Goal: Task Accomplishment & Management: Manage account settings

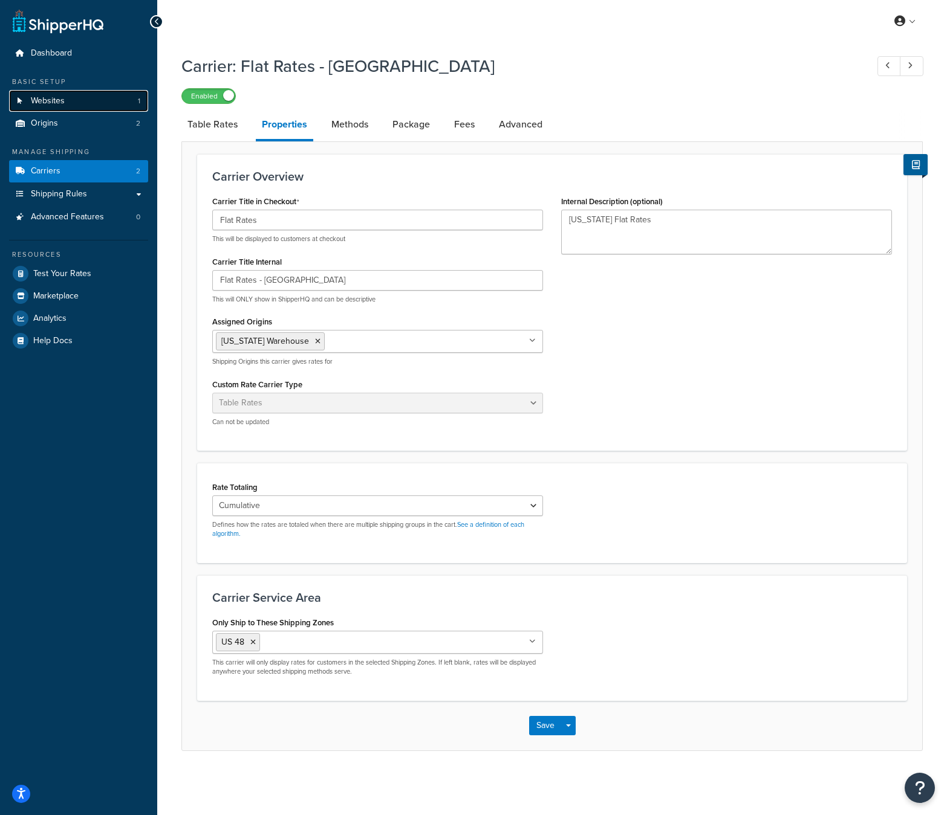
click at [60, 99] on span "Websites" at bounding box center [48, 101] width 34 height 10
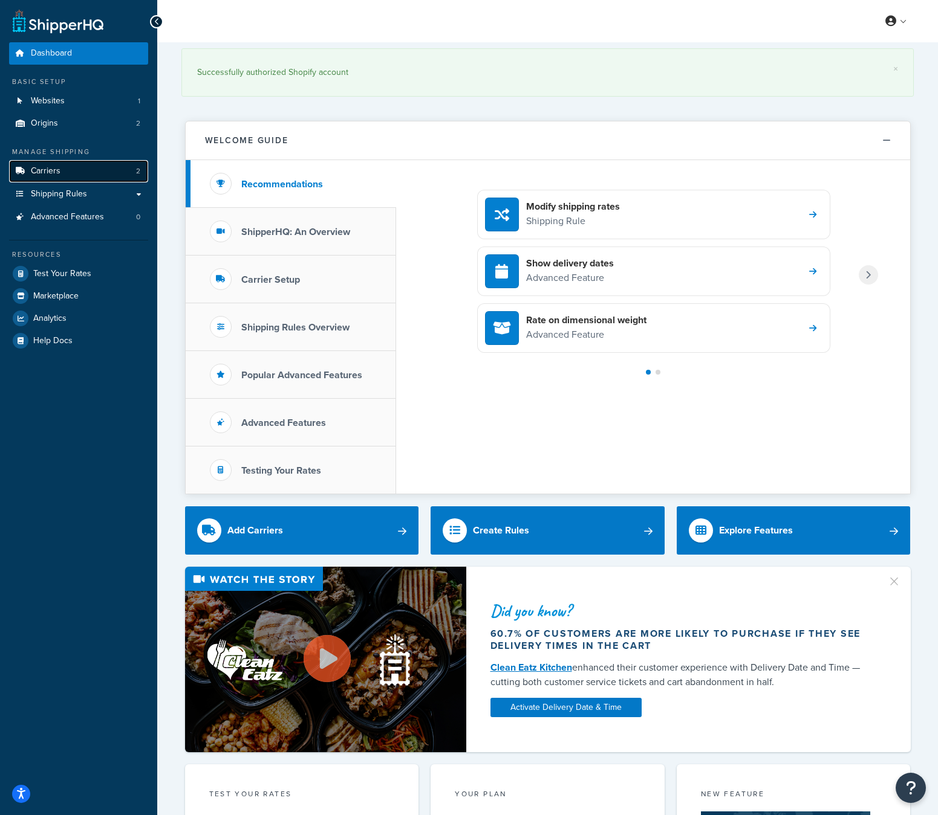
click at [71, 178] on link "Carriers 2" at bounding box center [78, 171] width 139 height 22
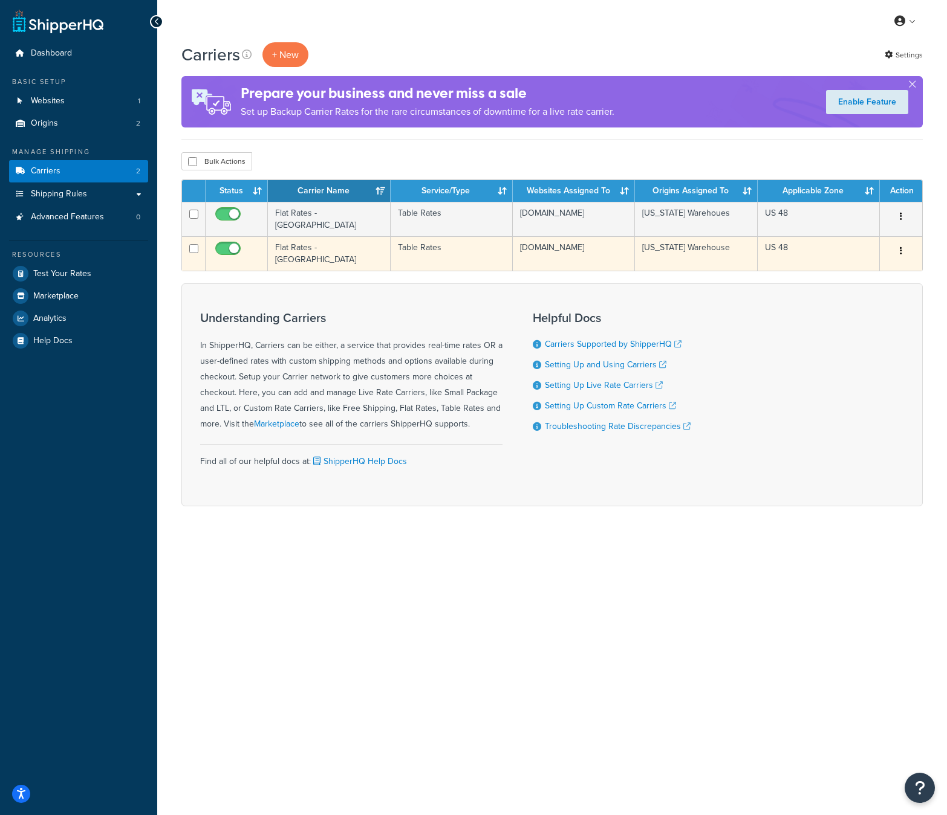
click at [305, 244] on td "Flat Rates - [GEOGRAPHIC_DATA]" at bounding box center [329, 253] width 122 height 34
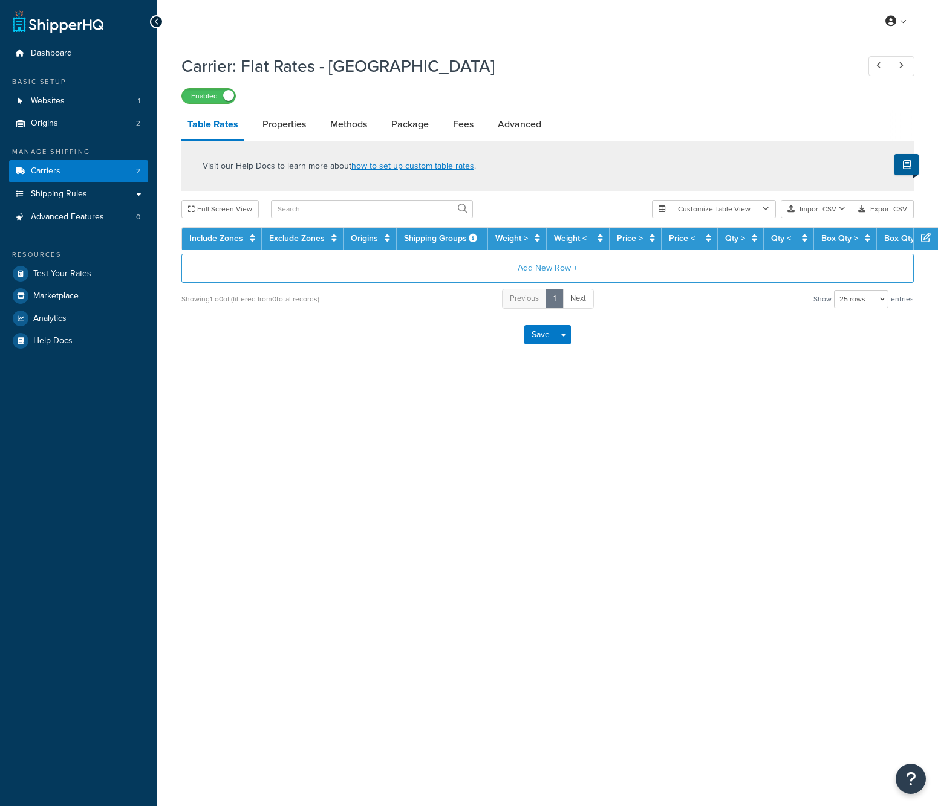
select select "25"
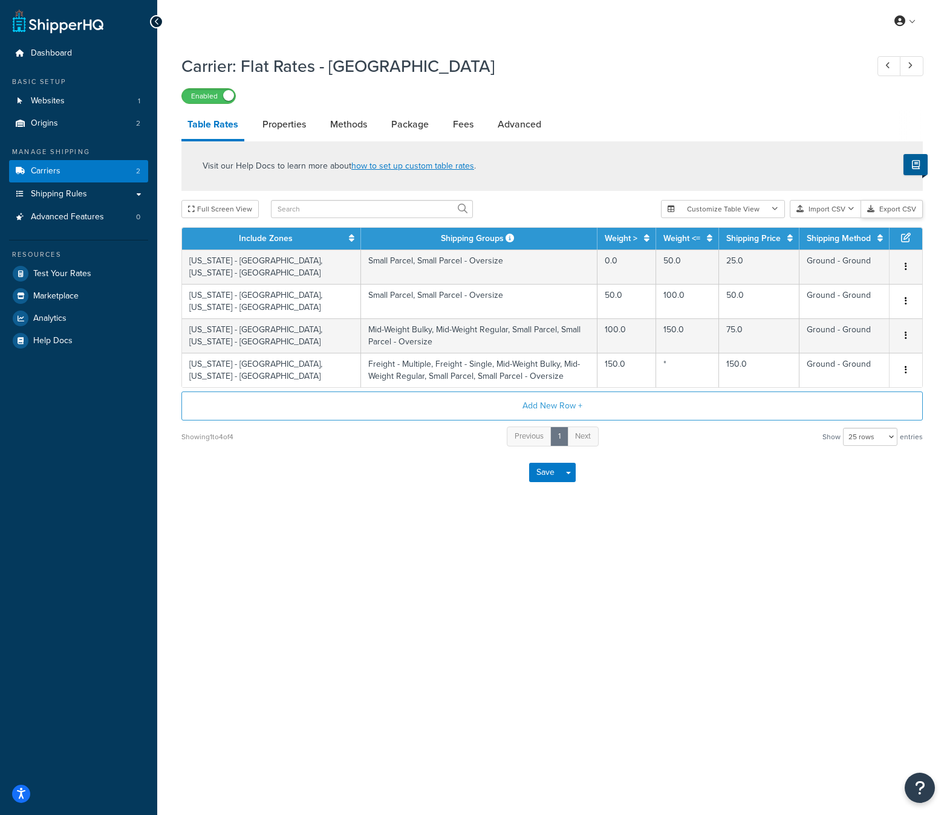
click at [900, 209] on button "Export CSV" at bounding box center [892, 209] width 62 height 18
click at [820, 206] on button "Import CSV" at bounding box center [824, 209] width 71 height 18
click at [841, 218] on div "Customize Table View Show all columns Show selected columns Import CSV Import a…" at bounding box center [792, 209] width 262 height 18
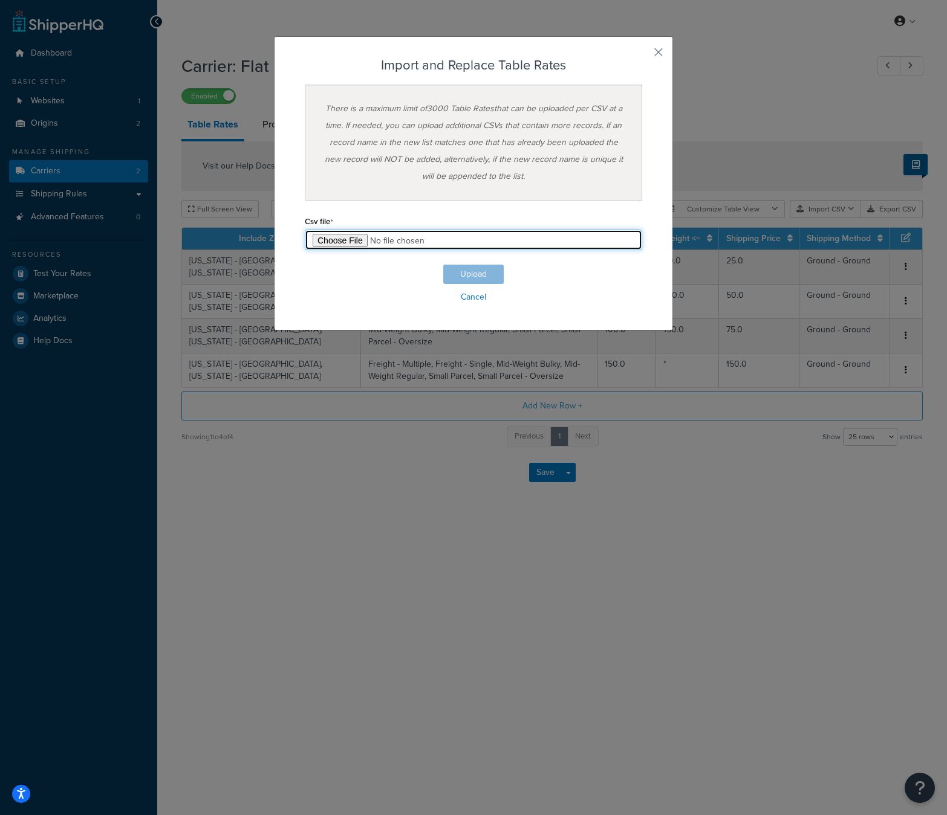
click at [339, 246] on input "file" at bounding box center [473, 240] width 337 height 21
type input "C:\fakepath\Table Rate Export-2025-09-30 0337.csv"
click at [476, 268] on button "Upload" at bounding box center [473, 274] width 60 height 19
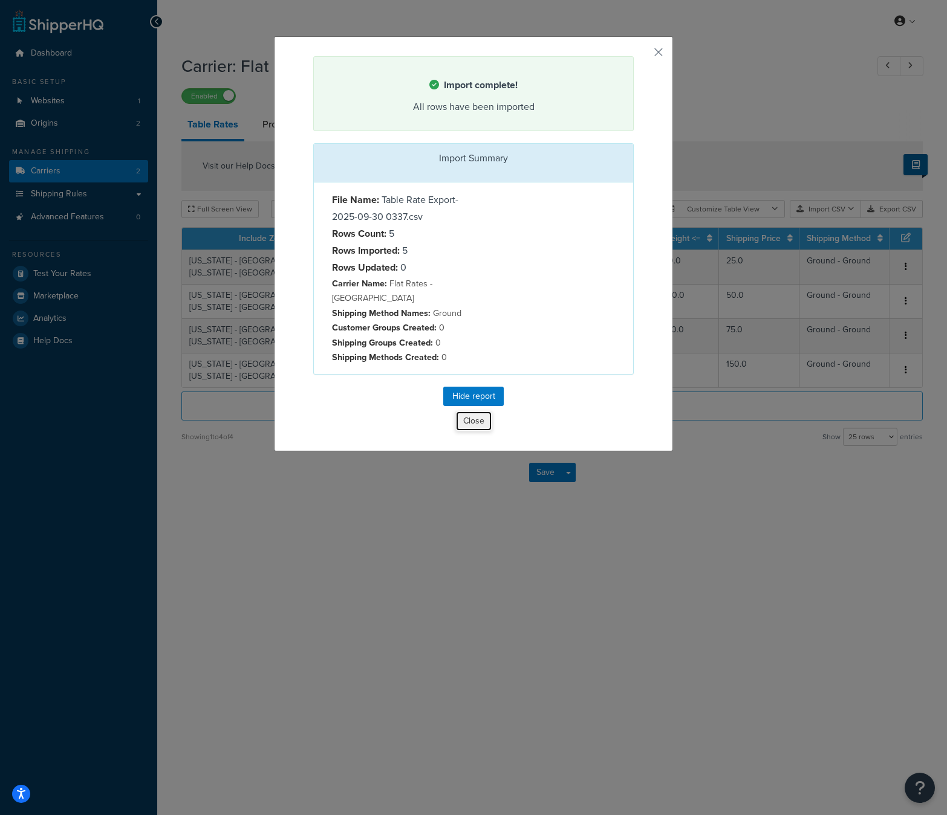
click at [473, 411] on button "Close" at bounding box center [473, 421] width 37 height 21
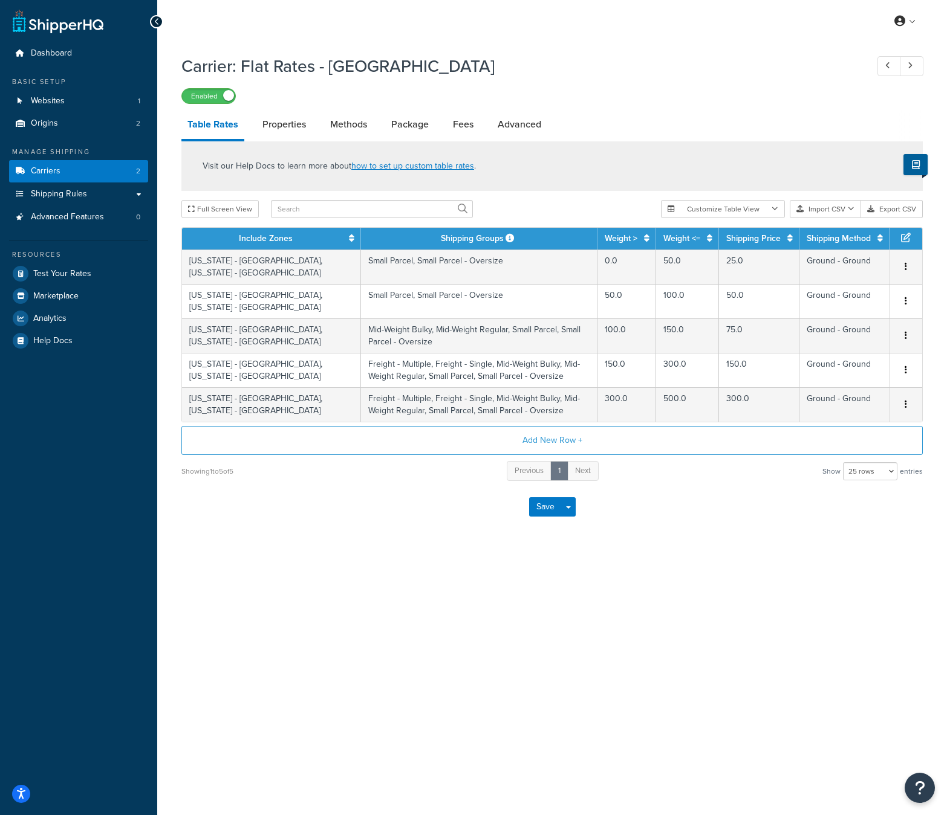
click at [658, 686] on div "My Profile Billing Global Settings Contact Us Logout Carrier: Flat Rates - CA E…" at bounding box center [551, 407] width 789 height 815
click at [85, 277] on span "Test Your Rates" at bounding box center [62, 274] width 58 height 10
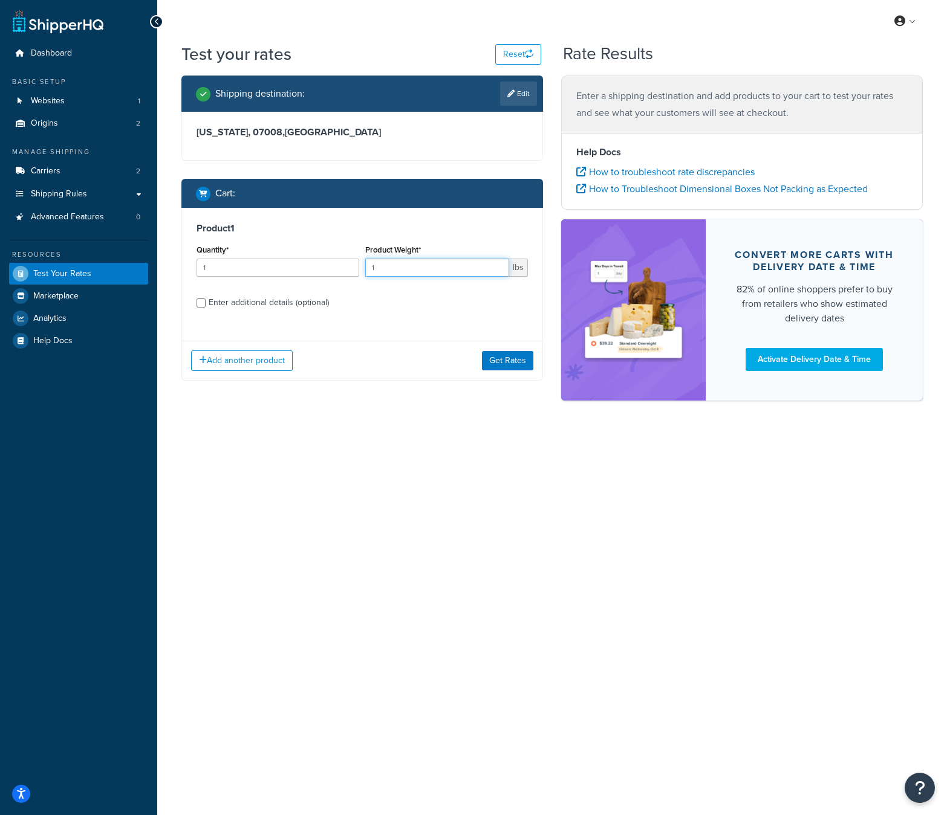
drag, startPoint x: 410, startPoint y: 274, endPoint x: 262, endPoint y: 251, distance: 149.9
click at [262, 251] on div "Quantity* 1 Product Weight* 1 lbs" at bounding box center [361, 264] width 337 height 44
type input "15"
click at [510, 357] on button "Get Rates" at bounding box center [507, 360] width 51 height 19
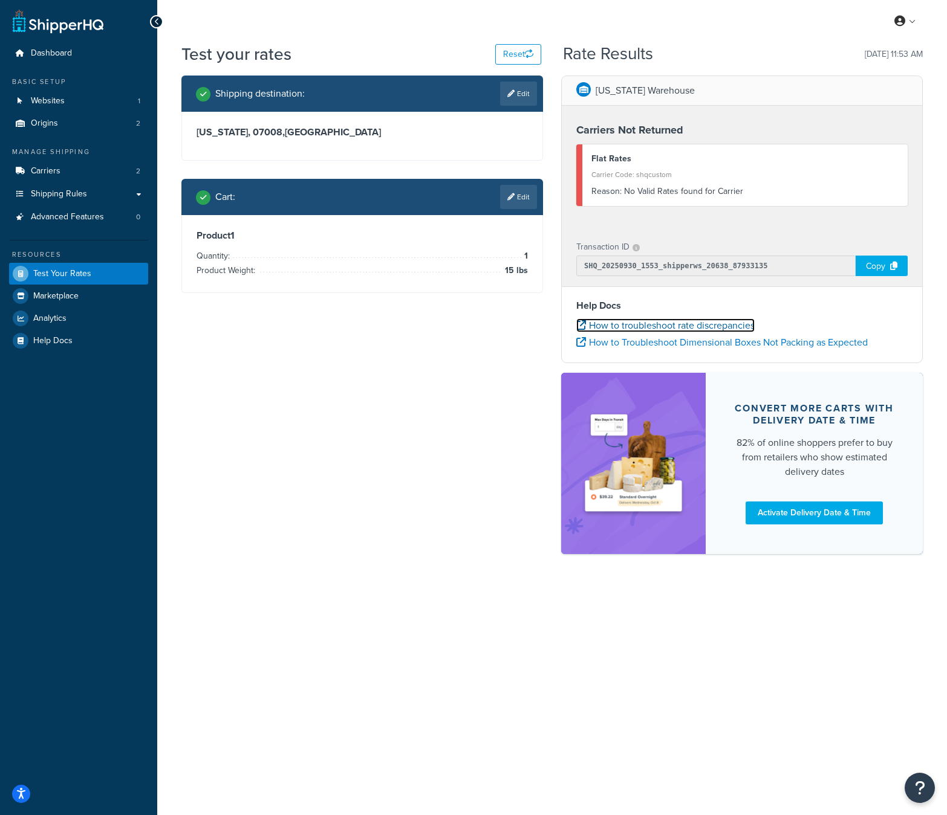
click at [710, 328] on link "How to troubleshoot rate discrepancies" at bounding box center [665, 326] width 178 height 14
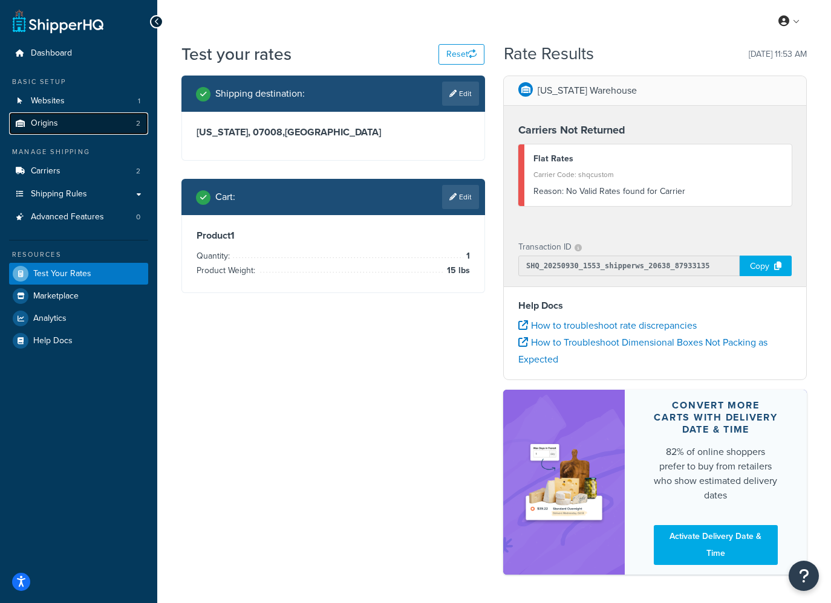
click at [66, 123] on link "Origins 2" at bounding box center [78, 123] width 139 height 22
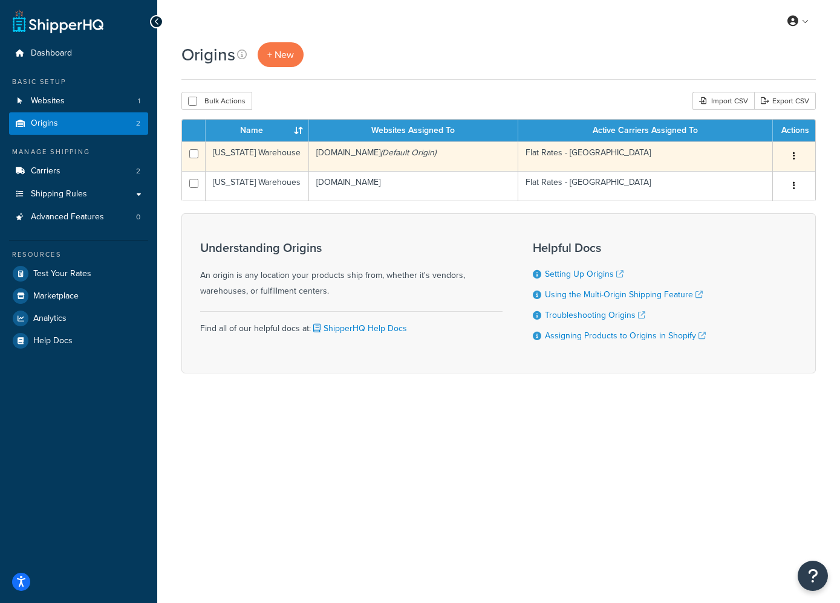
click at [245, 158] on td "[US_STATE] Warehouse" at bounding box center [257, 156] width 103 height 30
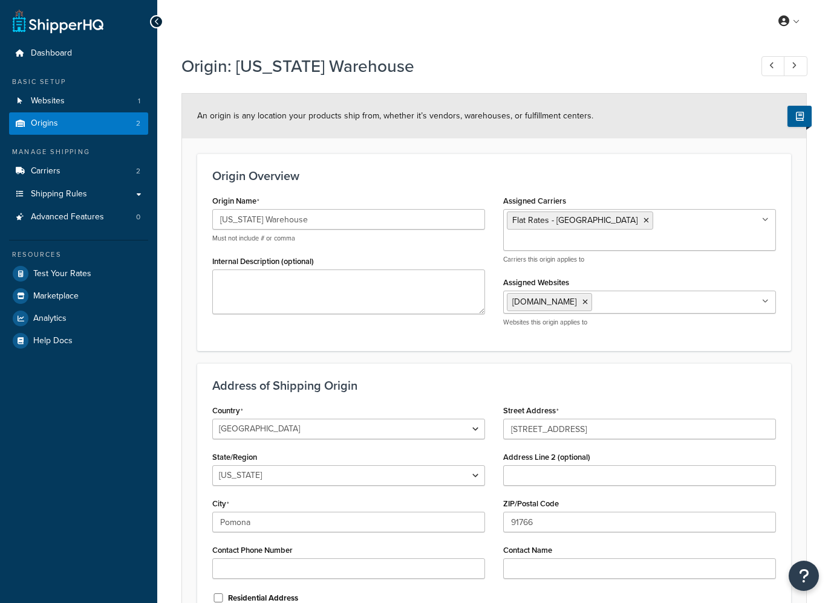
select select "5"
click at [798, 29] on link at bounding box center [789, 21] width 34 height 18
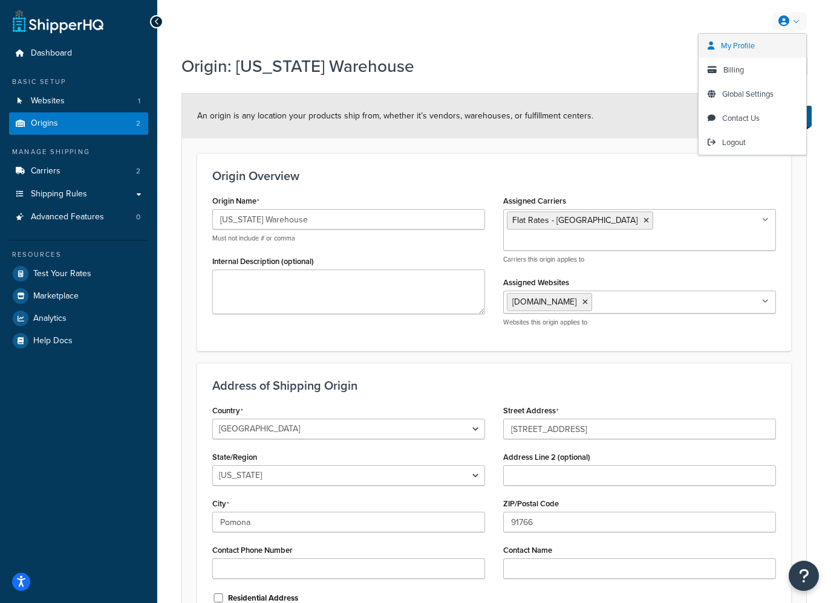
click at [737, 42] on span "My Profile" at bounding box center [738, 45] width 34 height 11
